Goal: Check status: Check status

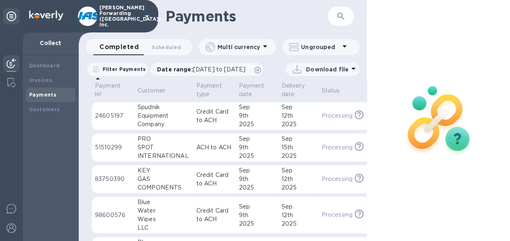
click at [342, 16] on icon "button" at bounding box center [340, 16] width 7 height 7
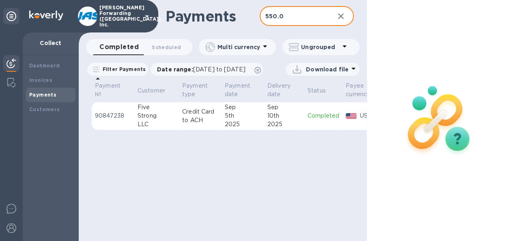
click at [246, 120] on div "5th" at bounding box center [243, 116] width 36 height 9
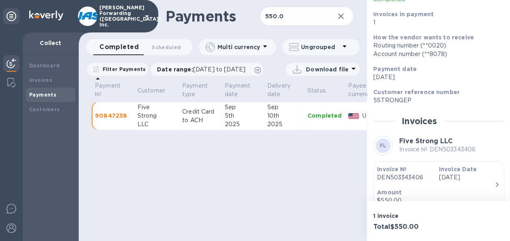
scroll to position [142, 0]
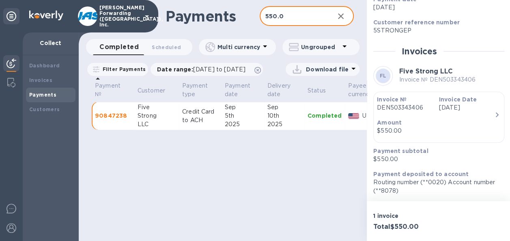
drag, startPoint x: 290, startPoint y: 16, endPoint x: 251, endPoint y: 16, distance: 39.0
click at [251, 16] on div "Payments 550.0 ​" at bounding box center [223, 16] width 288 height 32
type input "4592.92"
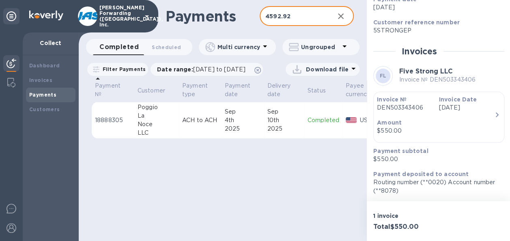
click at [235, 125] on div "4th" at bounding box center [243, 120] width 36 height 9
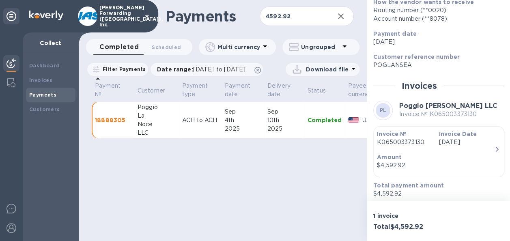
scroll to position [142, 0]
